Goal: Transaction & Acquisition: Subscribe to service/newsletter

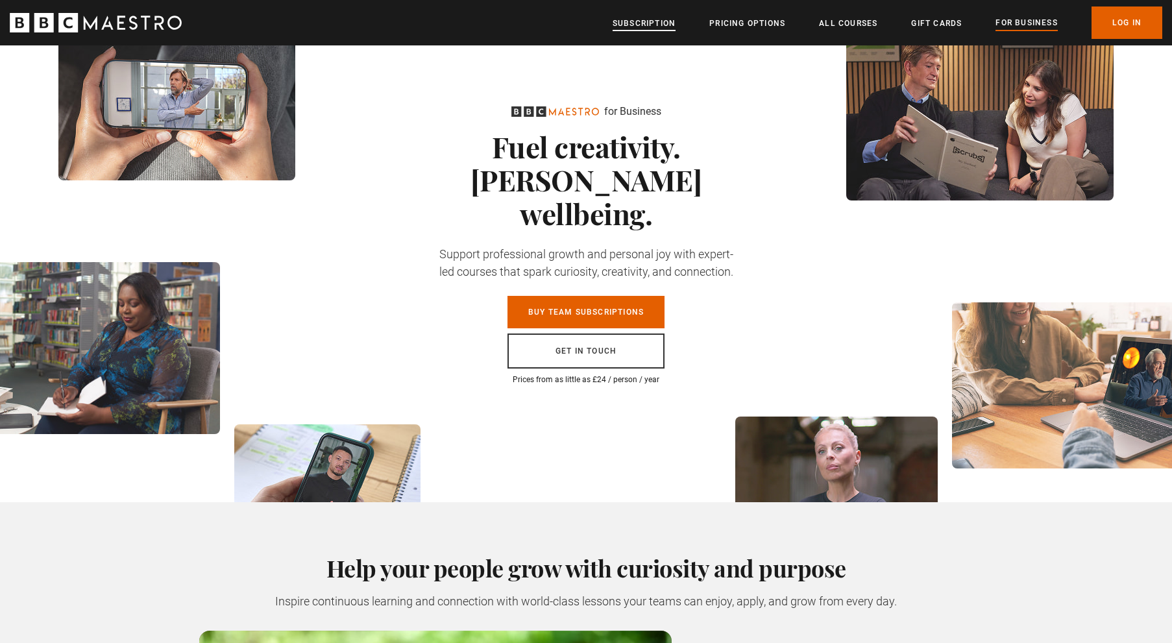
click at [643, 24] on link "Subscription" at bounding box center [644, 23] width 63 height 13
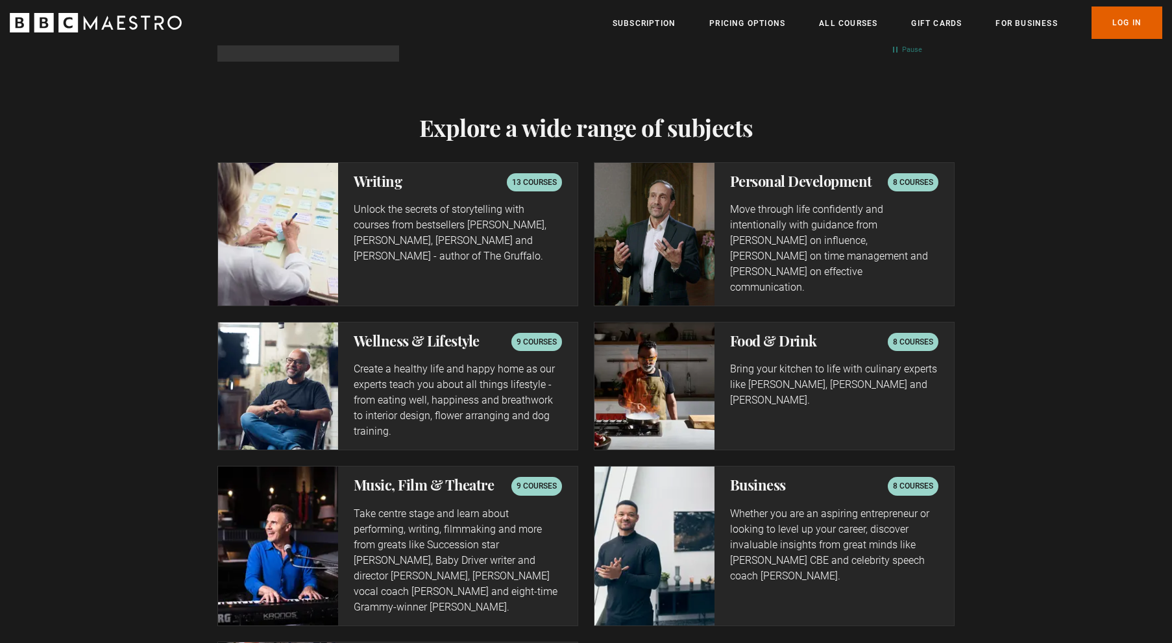
scroll to position [0, 510]
click at [910, 184] on p "8 courses" at bounding box center [913, 182] width 40 height 13
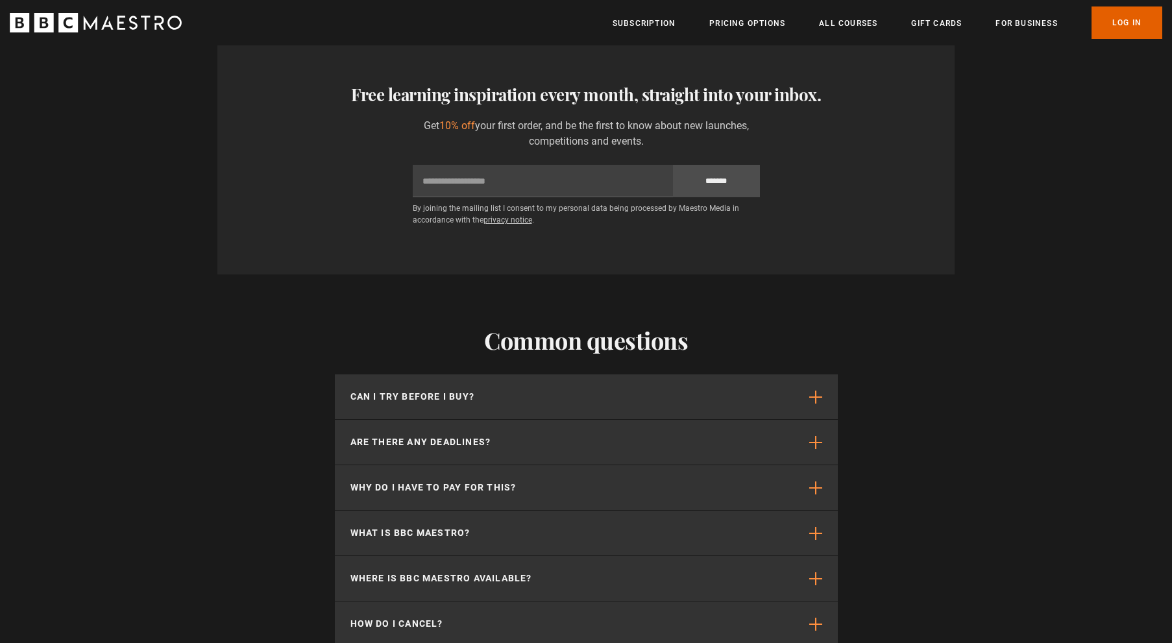
scroll to position [0, 680]
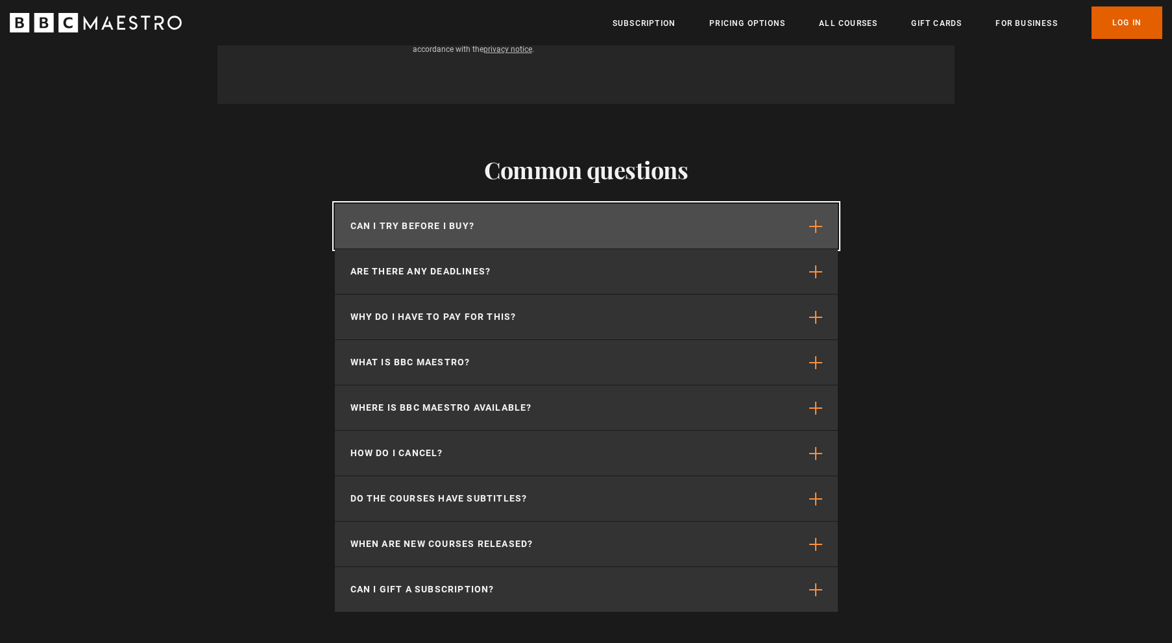
click at [596, 204] on button "Can I try before I buy?" at bounding box center [586, 226] width 503 height 45
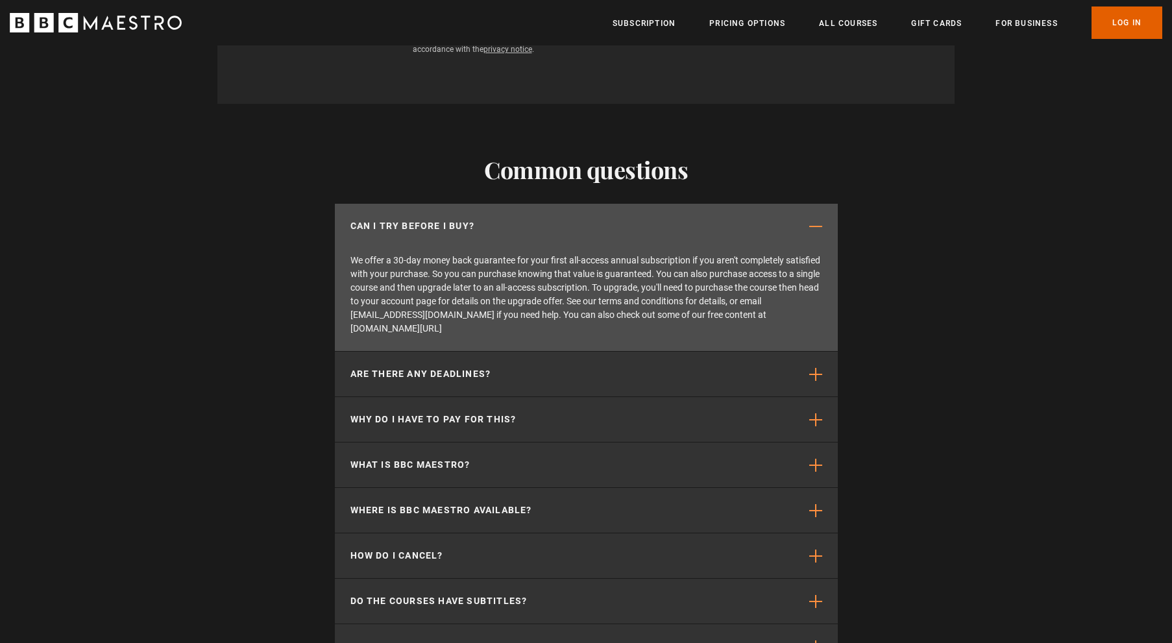
click at [915, 267] on div "Common questions Can I try before I buy? We offer a 30-day money back guarantee…" at bounding box center [586, 435] width 1172 height 663
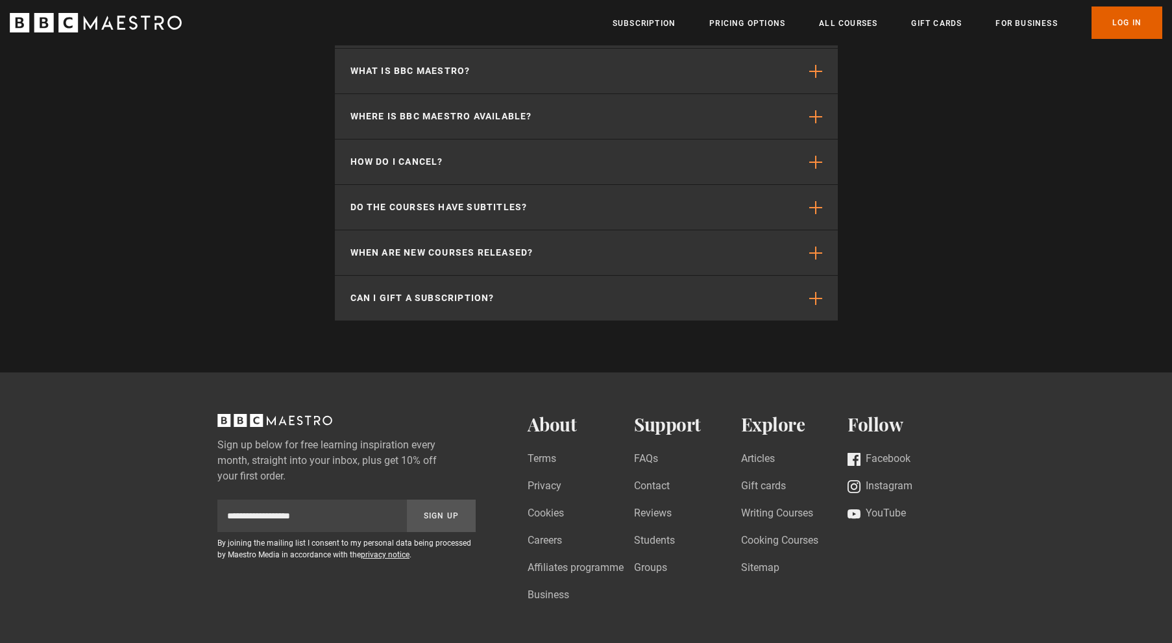
scroll to position [3866, 0]
